Goal: Check status: Check status

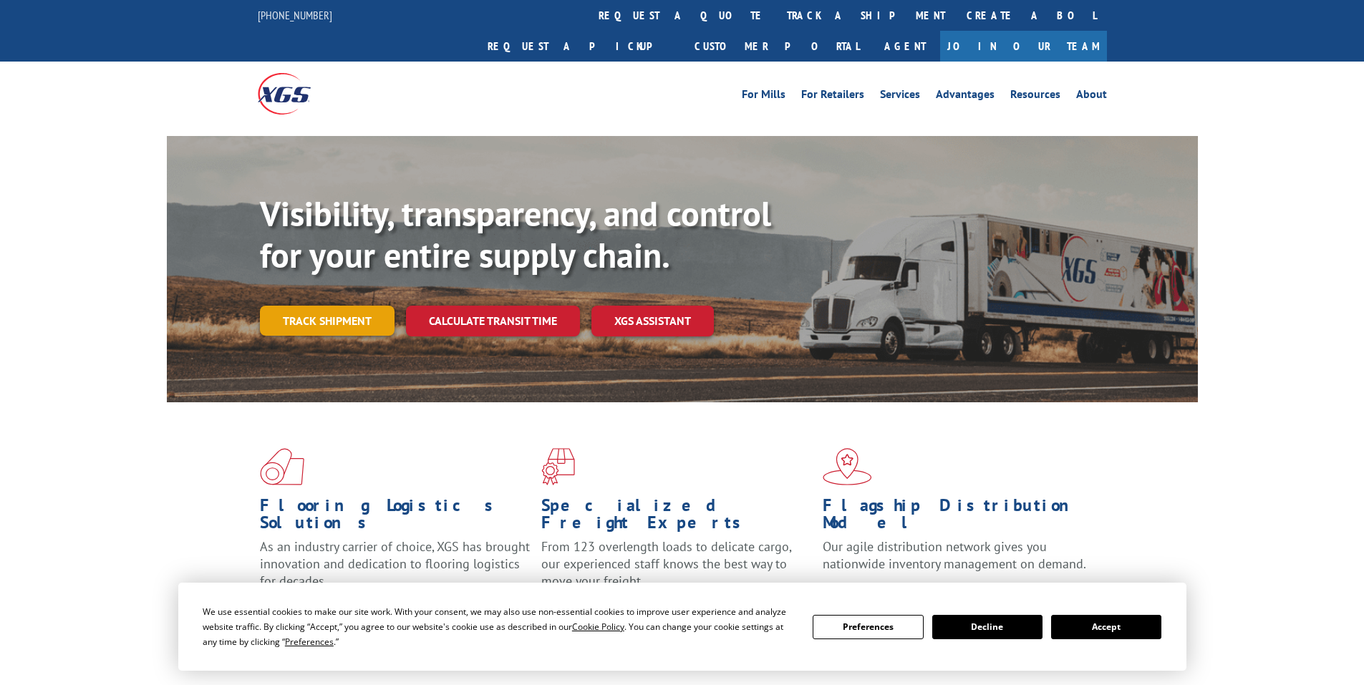
click at [342, 306] on link "Track shipment" at bounding box center [327, 321] width 135 height 30
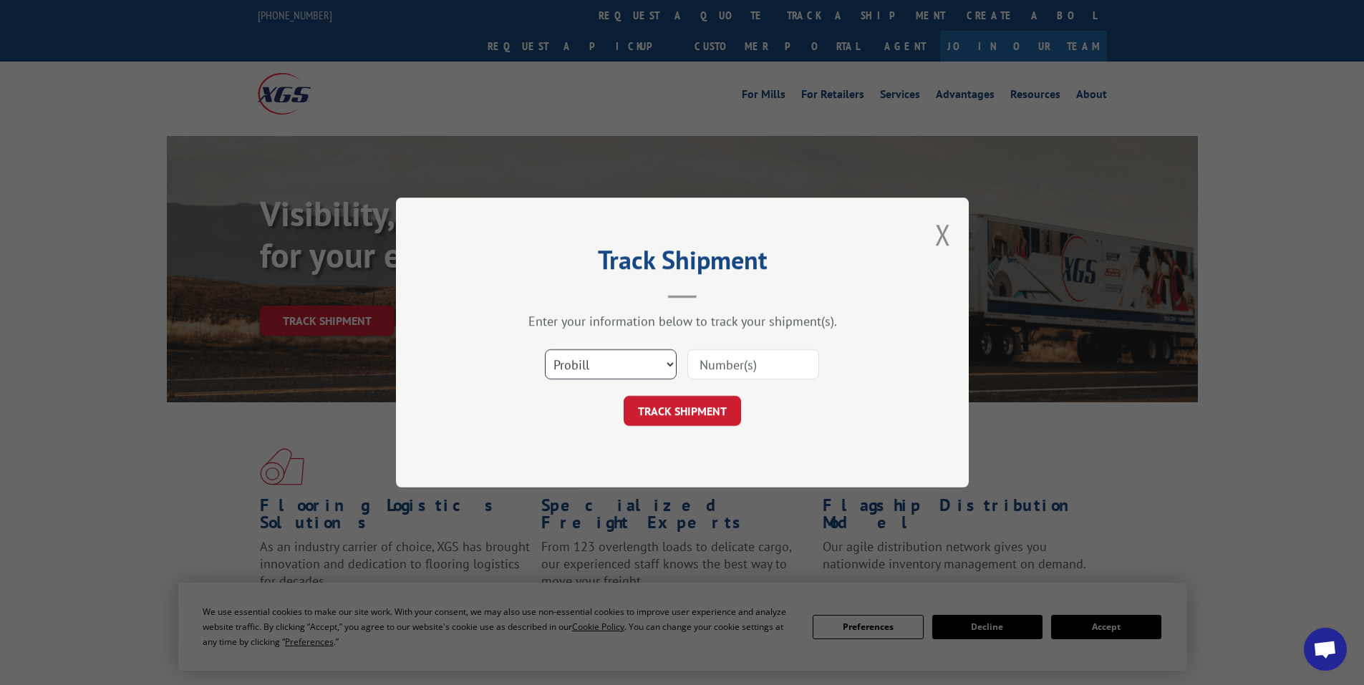
click at [598, 360] on select "Select category... Probill BOL PO" at bounding box center [611, 365] width 132 height 30
select select "bol"
click at [545, 350] on select "Select category... Probill BOL PO" at bounding box center [611, 365] width 132 height 30
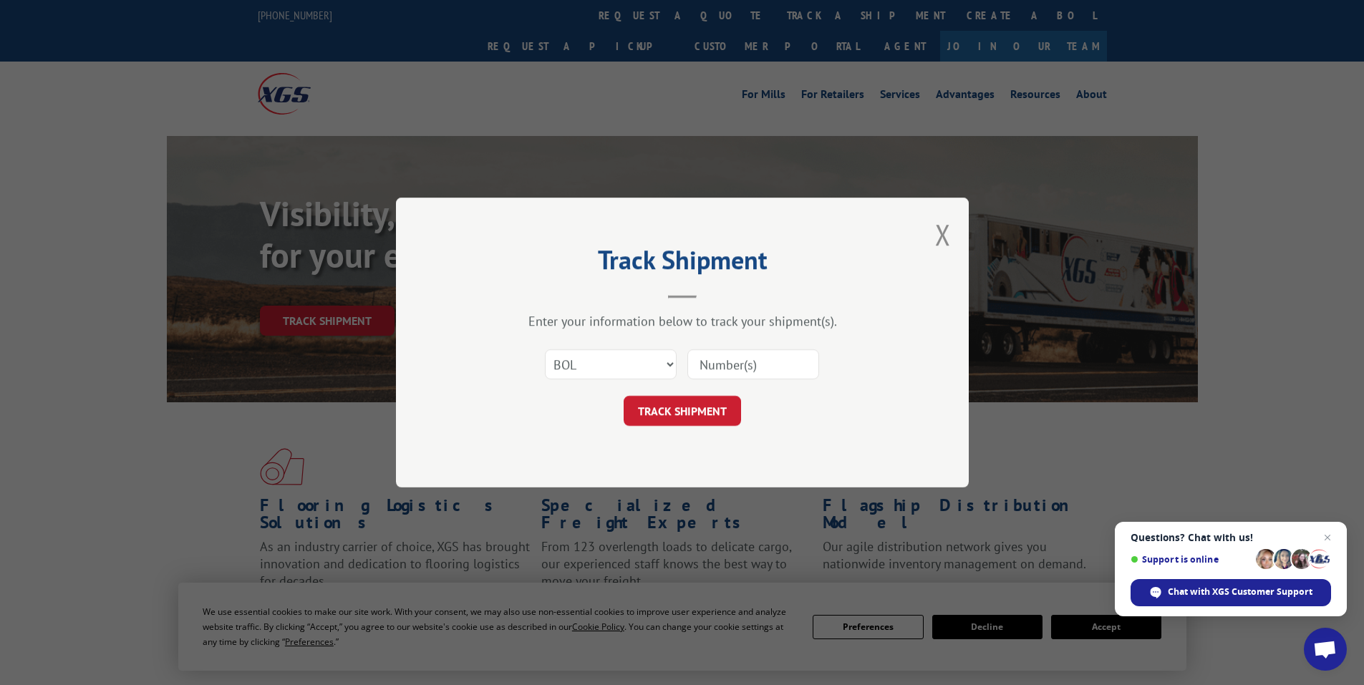
click at [715, 370] on input at bounding box center [754, 365] width 132 height 30
paste input "6026269"
type input "6026269"
click at [664, 416] on button "TRACK SHIPMENT" at bounding box center [682, 411] width 117 height 30
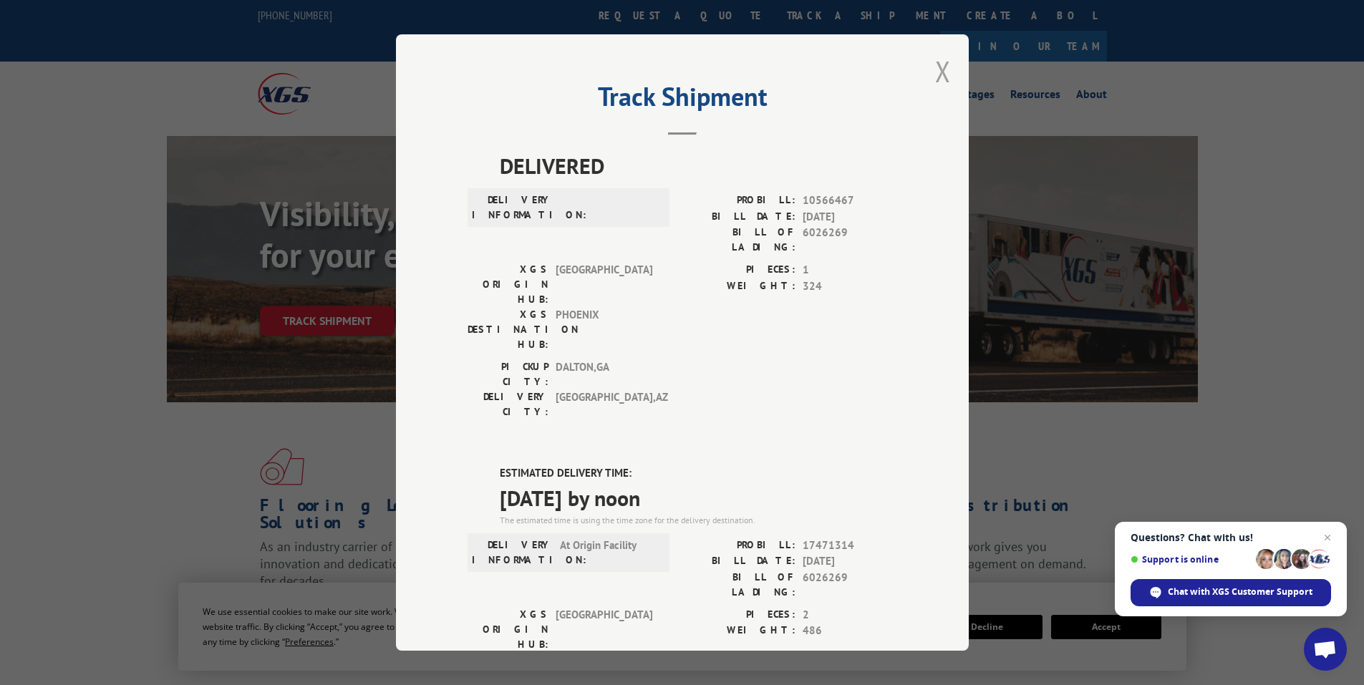
click at [940, 67] on button "Close modal" at bounding box center [943, 71] width 16 height 38
